Goal: Communication & Community: Answer question/provide support

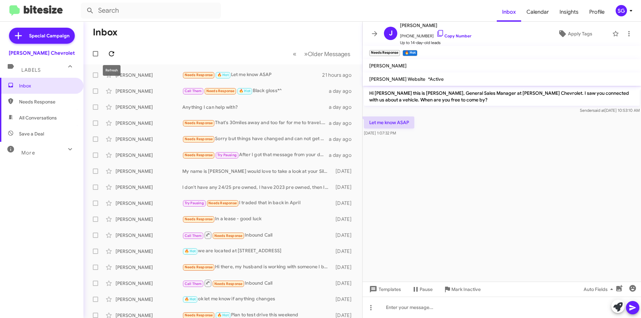
click at [113, 53] on icon at bounding box center [111, 53] width 5 height 5
click at [112, 54] on icon at bounding box center [111, 54] width 8 height 8
click at [41, 86] on span "Inbox" at bounding box center [47, 85] width 57 height 7
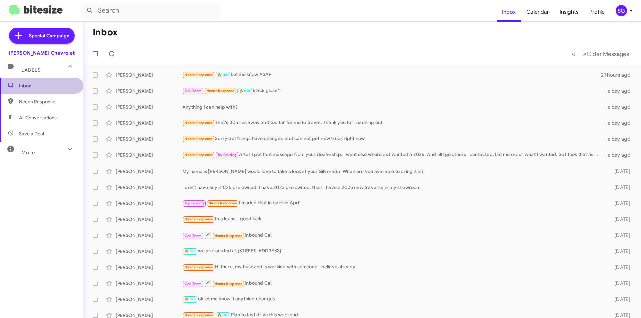
click at [41, 86] on span "Inbox" at bounding box center [47, 85] width 57 height 7
click at [114, 54] on icon at bounding box center [111, 54] width 8 height 8
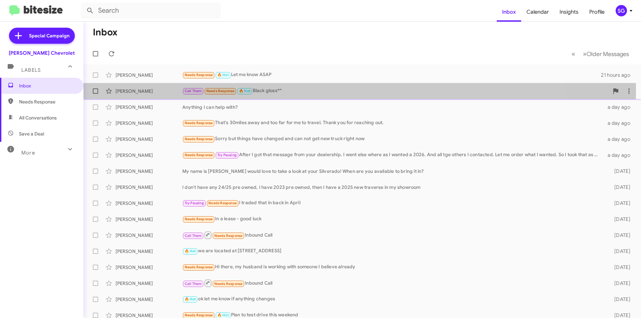
click at [305, 91] on div "Call Them Needs Response 🔥 Hot Black gloss*^" at bounding box center [395, 91] width 427 height 8
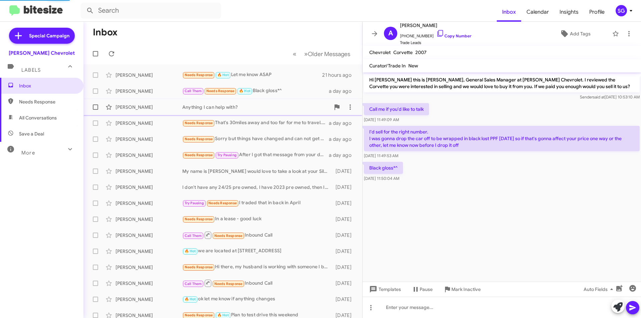
click at [183, 114] on span "[PERSON_NAME] Anything I can help with? a day ago" at bounding box center [222, 107] width 279 height 16
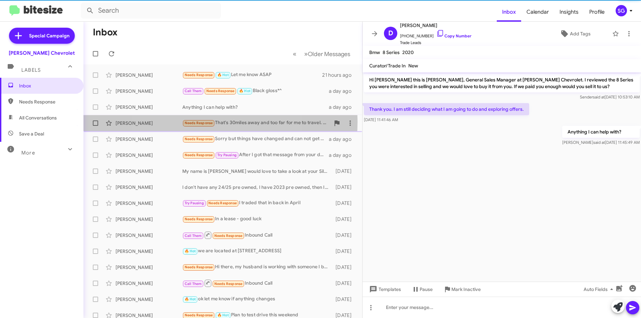
click at [202, 122] on span "Needs Response" at bounding box center [199, 123] width 28 height 4
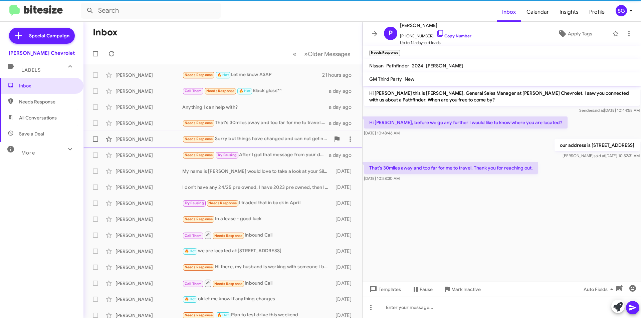
click at [219, 145] on div "[PERSON_NAME] Needs Response Sorry but things have changed and can not get new …" at bounding box center [223, 139] width 268 height 13
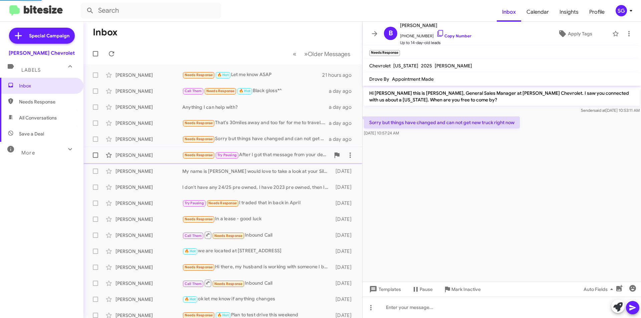
click at [257, 160] on div "[PERSON_NAME] Needs Response Try Pausing After I got that message from your dea…" at bounding box center [223, 155] width 268 height 13
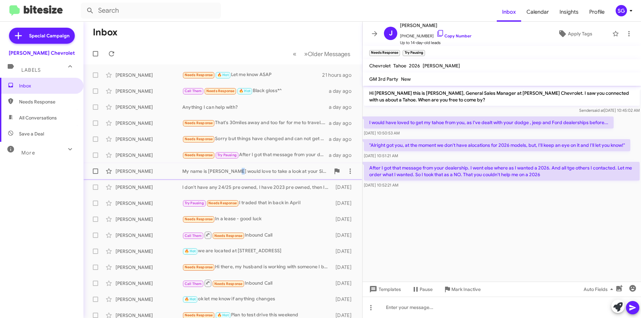
click at [232, 171] on div "My name is [PERSON_NAME] would love to take a look at your Silverado! When are …" at bounding box center [256, 171] width 148 height 7
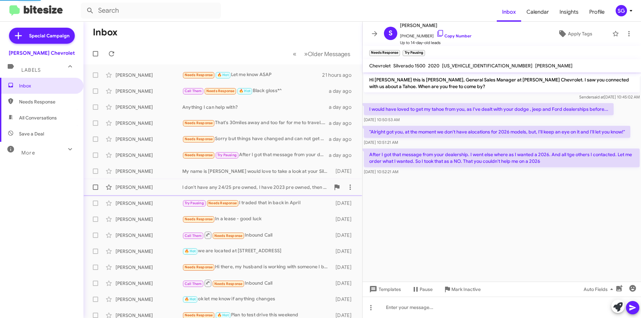
click at [252, 187] on div "I don't have any 24/25 pre owned, I have 2023 pre owned, then I have a 2025 new…" at bounding box center [256, 187] width 148 height 7
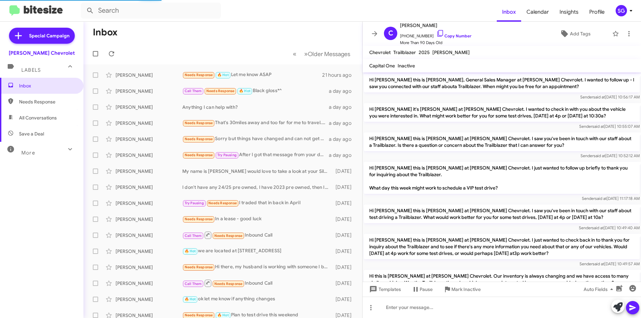
scroll to position [139, 0]
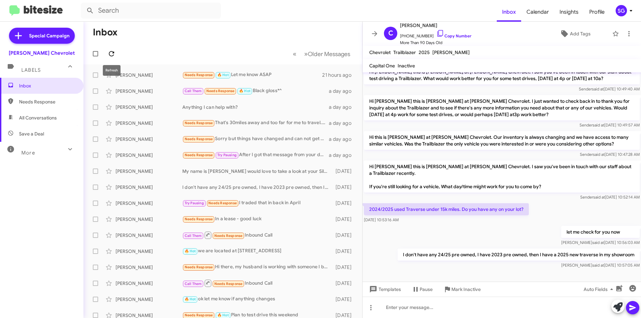
click at [113, 53] on icon at bounding box center [111, 53] width 5 height 5
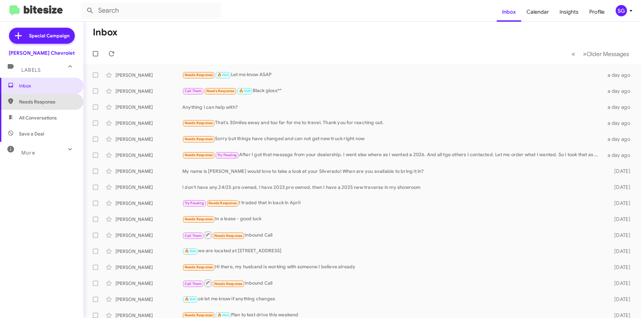
click at [41, 102] on span "Needs Response" at bounding box center [47, 101] width 57 height 7
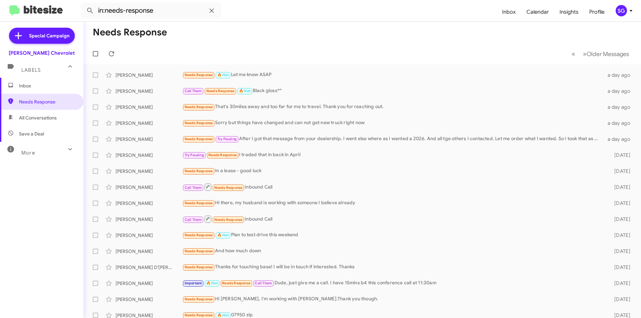
click at [51, 116] on span "All Conversations" at bounding box center [38, 118] width 38 height 7
type input "in:all-conversations"
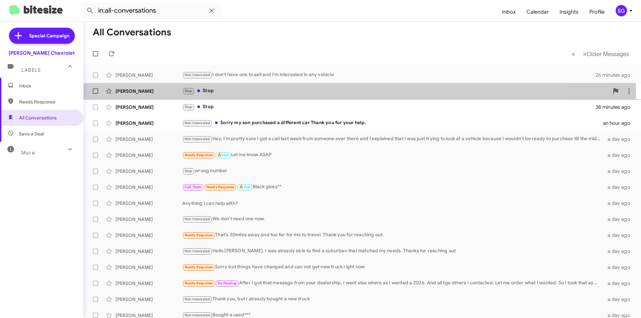
drag, startPoint x: 220, startPoint y: 94, endPoint x: 221, endPoint y: 99, distance: 4.5
click at [221, 94] on div "Stop Stop" at bounding box center [395, 91] width 427 height 8
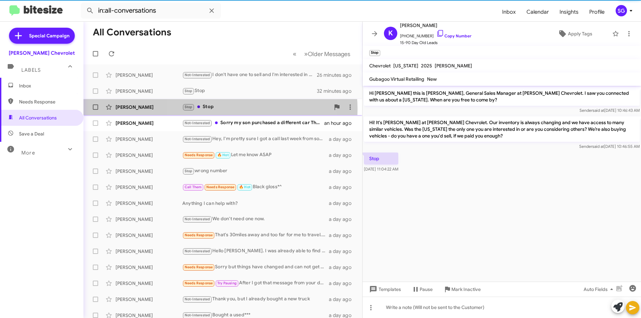
click at [220, 109] on div "Stop Stop" at bounding box center [256, 107] width 148 height 8
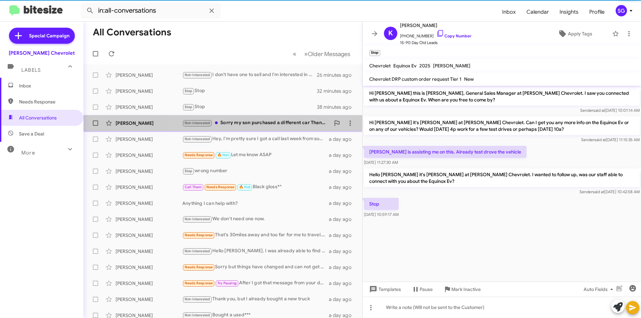
click at [266, 129] on div "Brigid Falk Not-Interested Sorry my son purchased a different car Thank you for…" at bounding box center [223, 123] width 268 height 13
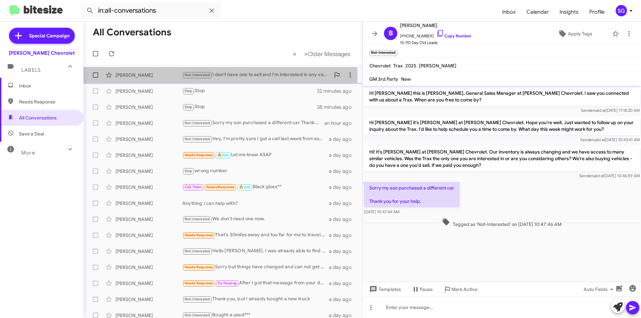
click at [167, 76] on div "Gwendolen Mazyck" at bounding box center [149, 75] width 67 height 7
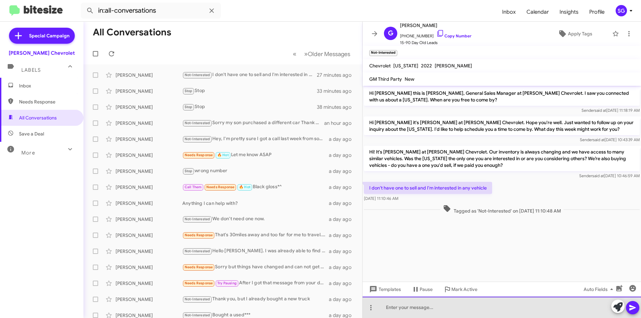
click at [473, 310] on div at bounding box center [502, 307] width 278 height 21
click at [457, 307] on div "Hi Gwendolen Pleasant Morning. I am more than happy to help you with this." at bounding box center [502, 307] width 278 height 21
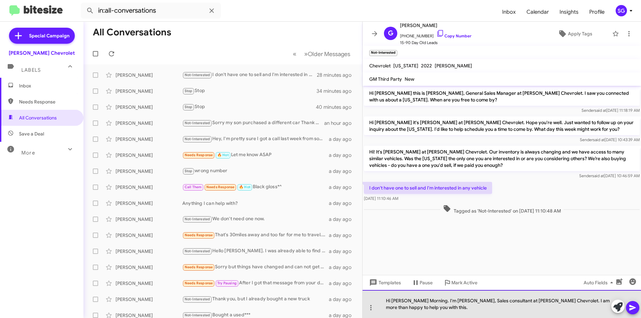
click at [440, 310] on div "Hi Gwendolen Pleasant Morning. I'm Shana, Sales consultant at Nielsen Chevrolet…" at bounding box center [502, 304] width 278 height 28
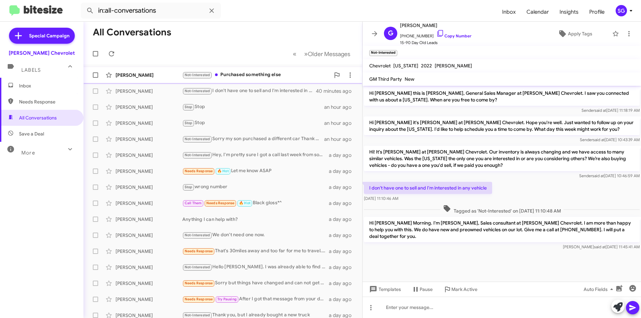
click at [237, 75] on div "Not-Interested Purchased something else" at bounding box center [256, 75] width 148 height 8
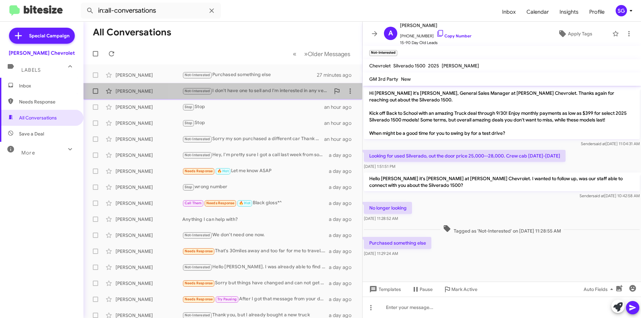
click at [235, 91] on div "Not-Interested I don't have one to sell and I'm interested in any vehicle" at bounding box center [256, 91] width 148 height 8
